Goal: Task Accomplishment & Management: Manage account settings

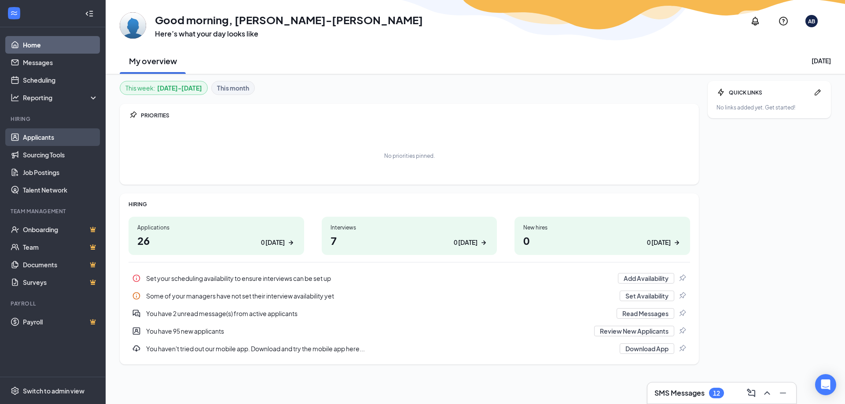
click at [23, 140] on link "Applicants" at bounding box center [60, 137] width 75 height 18
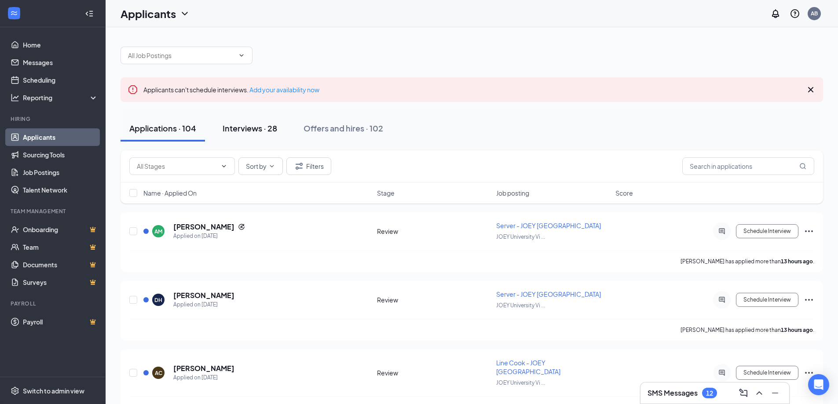
click at [247, 128] on div "Interviews · 28" at bounding box center [250, 128] width 55 height 11
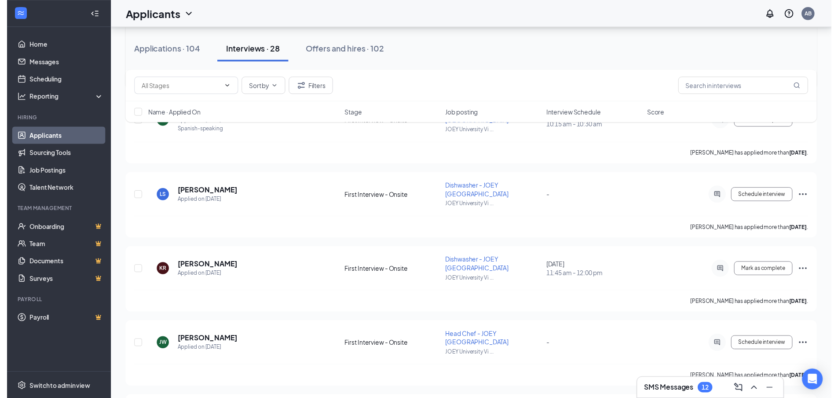
scroll to position [352, 0]
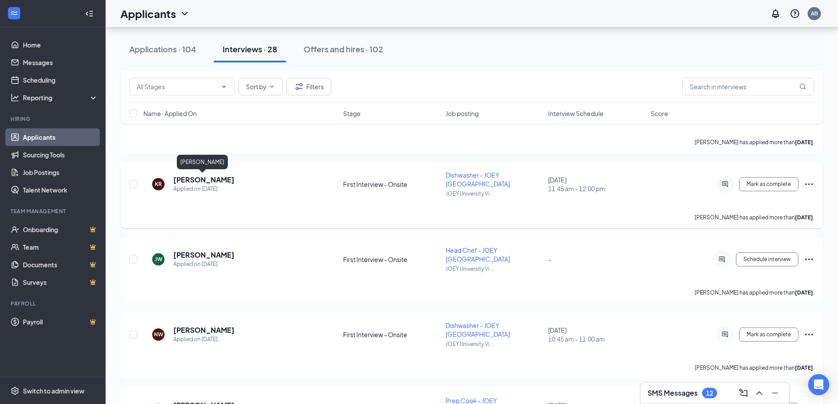
click at [195, 180] on h5 "Kaua Roberton" at bounding box center [203, 180] width 61 height 10
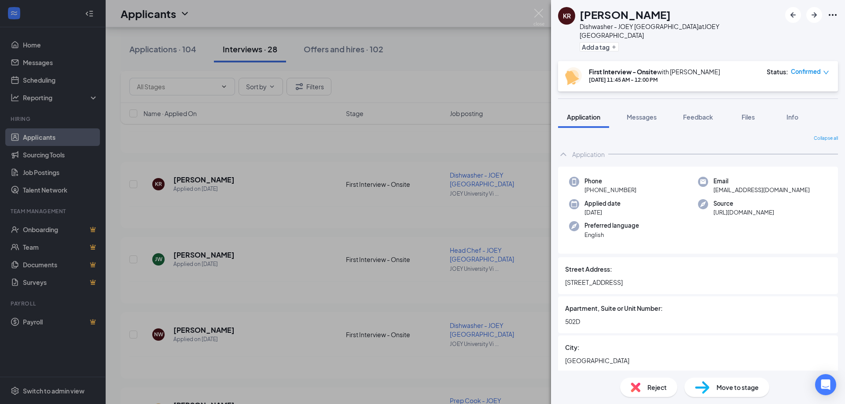
click at [830, 14] on icon "Ellipses" at bounding box center [832, 15] width 11 height 11
click at [775, 36] on link "View full application" at bounding box center [765, 31] width 57 height 10
click at [541, 13] on img at bounding box center [538, 17] width 11 height 17
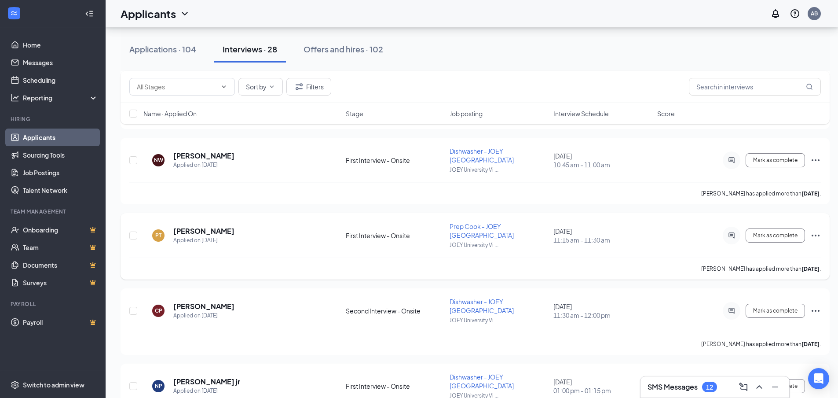
scroll to position [528, 0]
click at [213, 230] on h5 "Payton Tetzlaff" at bounding box center [203, 230] width 61 height 10
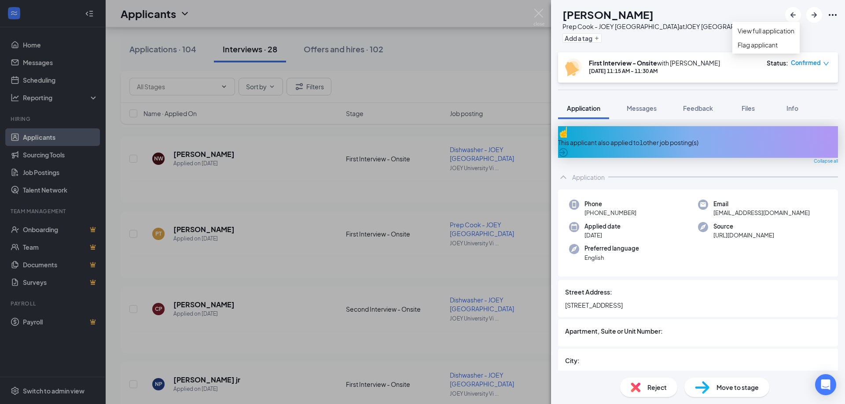
click at [833, 14] on icon "Ellipses" at bounding box center [832, 15] width 11 height 11
click at [787, 35] on link "View full application" at bounding box center [765, 31] width 57 height 10
click at [536, 15] on img at bounding box center [538, 17] width 11 height 17
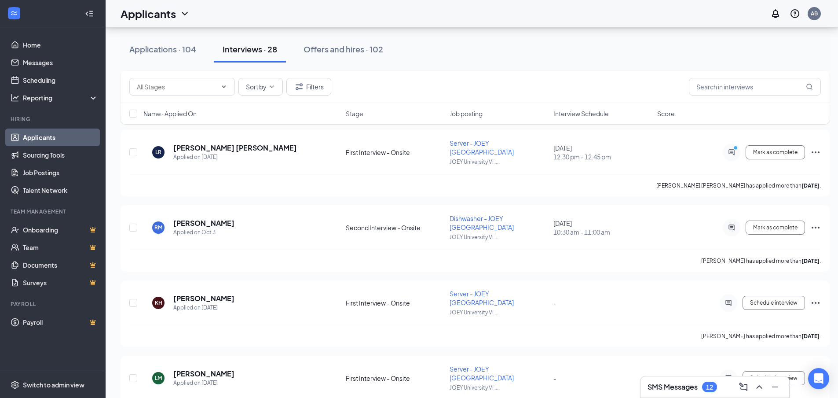
scroll to position [836, 0]
click at [198, 218] on h5 "Rishabh McIntosh" at bounding box center [203, 223] width 61 height 10
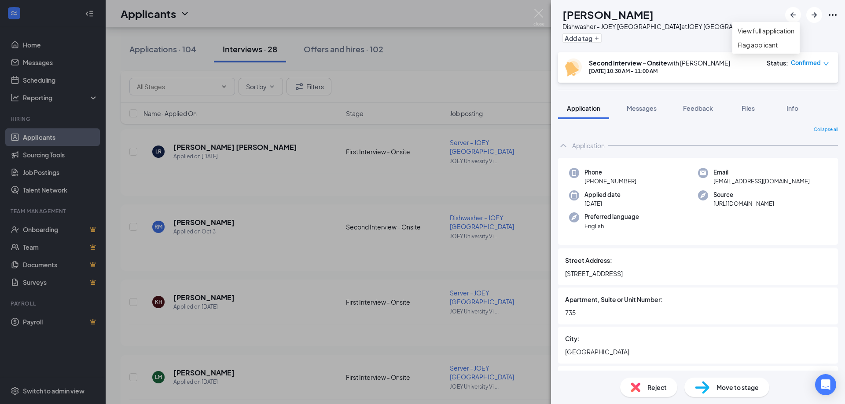
click at [831, 13] on icon "Ellipses" at bounding box center [832, 15] width 11 height 11
click at [779, 36] on link "View full application" at bounding box center [765, 31] width 57 height 10
click at [534, 15] on img at bounding box center [538, 17] width 11 height 17
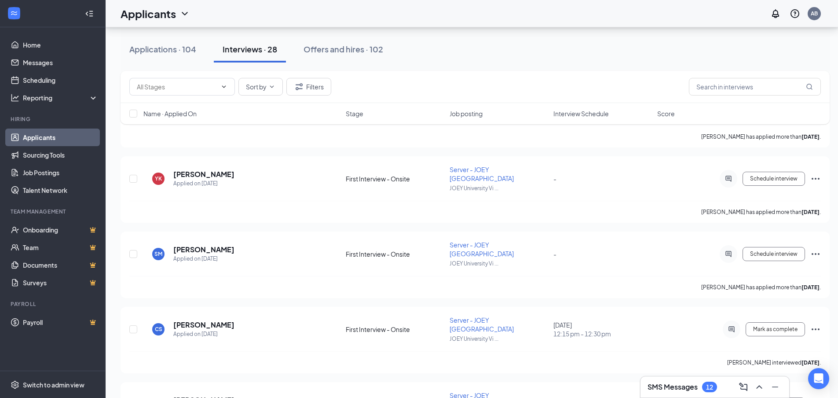
scroll to position [1812, 0]
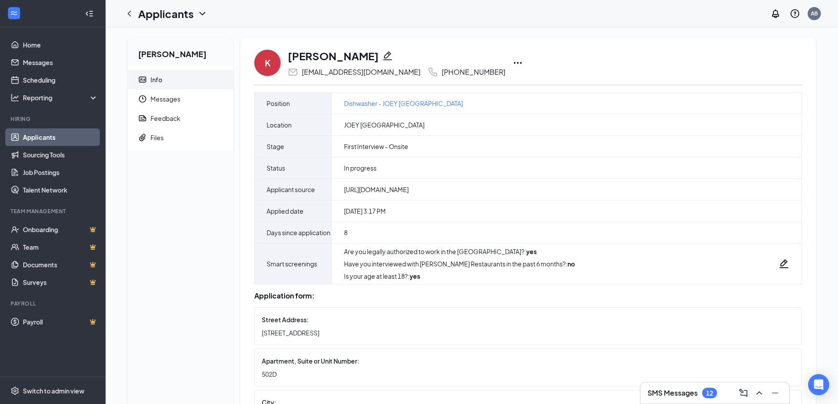
click at [514, 62] on icon "Ellipses" at bounding box center [518, 63] width 8 height 2
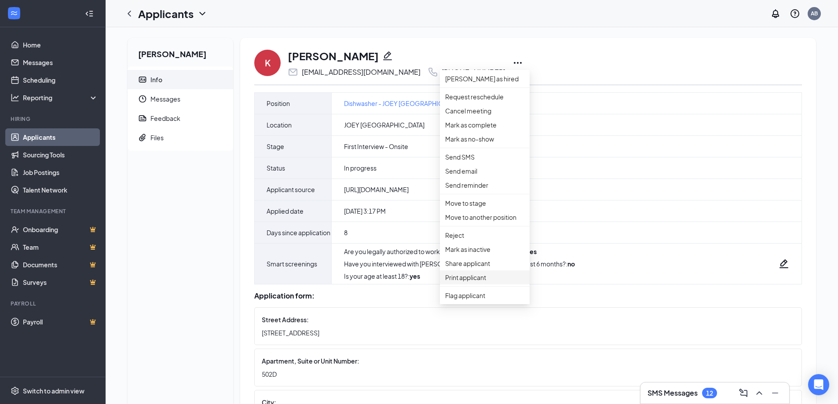
click at [470, 282] on p "Print applicant" at bounding box center [484, 278] width 79 height 10
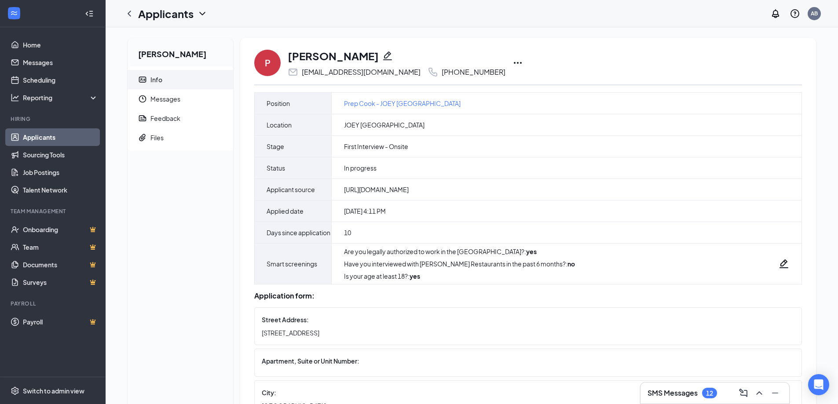
click at [513, 62] on icon "Ellipses" at bounding box center [518, 63] width 11 height 11
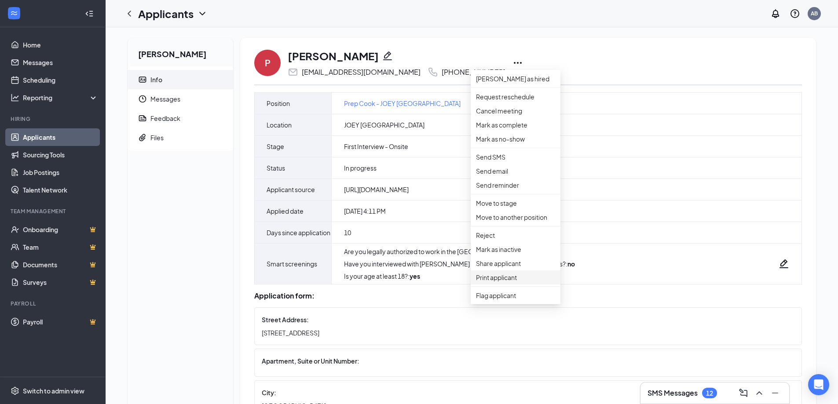
click at [496, 282] on p "Print applicant" at bounding box center [515, 278] width 79 height 10
